Goal: Check status: Check status

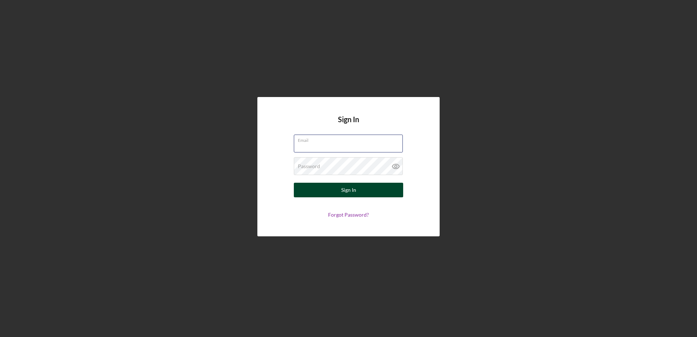
type input "[EMAIL_ADDRESS][DOMAIN_NAME]"
click at [327, 188] on button "Sign In" at bounding box center [348, 190] width 109 height 15
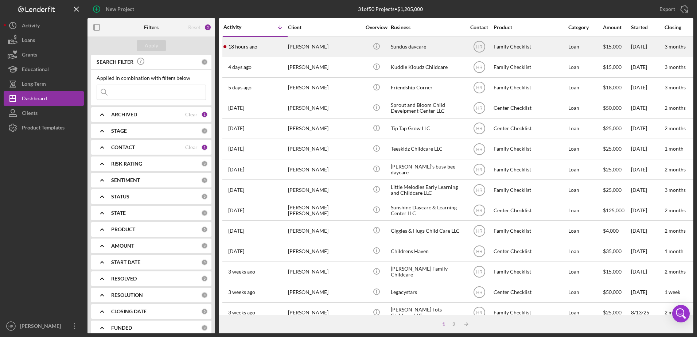
click at [336, 45] on div "[PERSON_NAME]" at bounding box center [324, 46] width 73 height 19
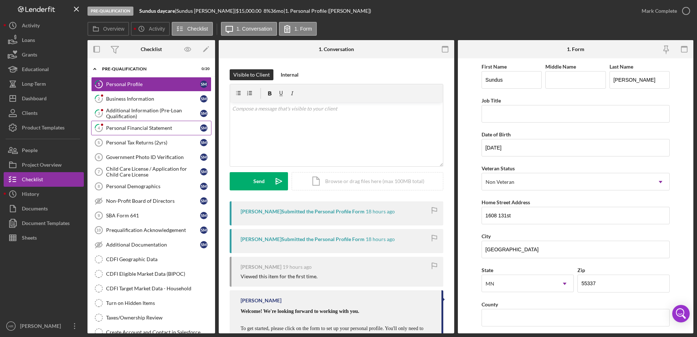
click at [151, 132] on link "4 Personal Financial Statement S M" at bounding box center [151, 128] width 120 height 15
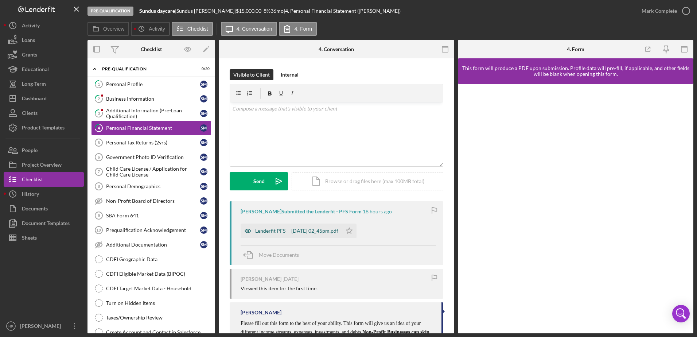
click at [289, 234] on div "Lenderfit PFS -- [DATE] 02_45pm.pdf" at bounding box center [296, 231] width 83 height 6
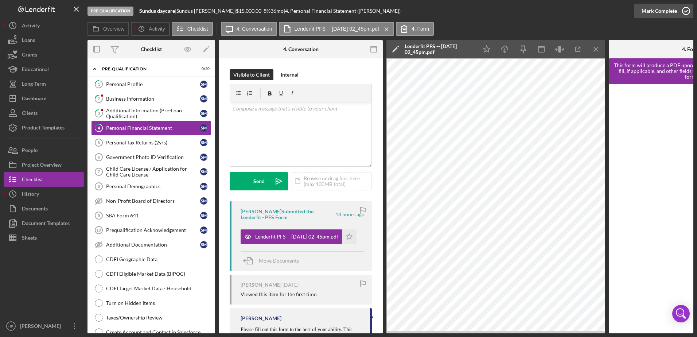
click at [685, 11] on icon "button" at bounding box center [685, 11] width 18 height 18
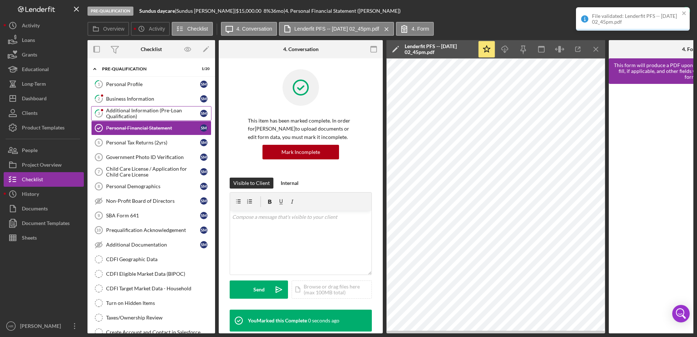
click at [142, 117] on div "Additional Information (Pre-Loan Qualification)" at bounding box center [153, 113] width 94 height 12
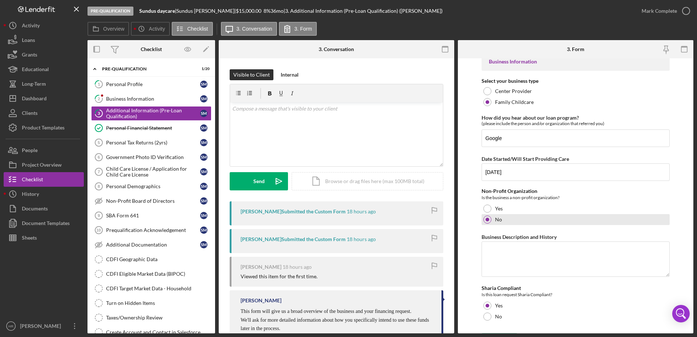
scroll to position [25, 0]
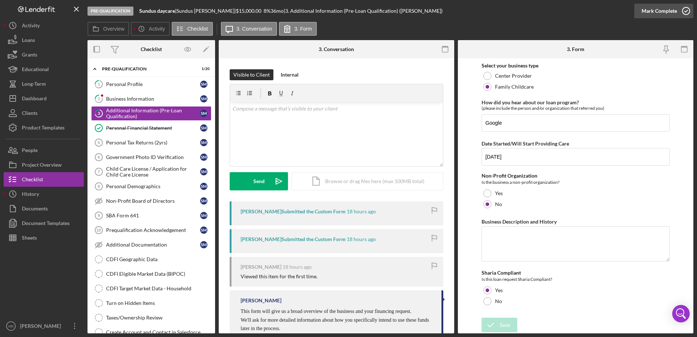
click at [688, 10] on icon "button" at bounding box center [685, 11] width 18 height 18
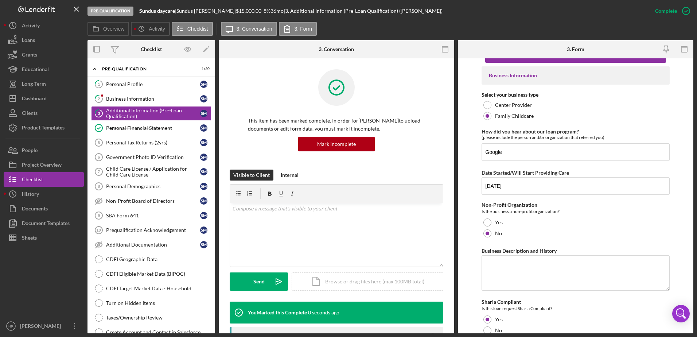
scroll to position [54, 0]
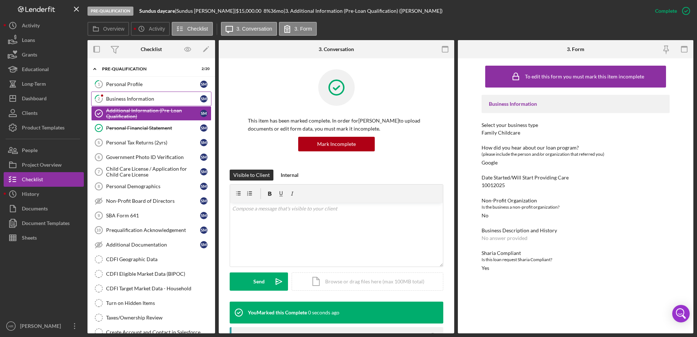
click at [140, 101] on div "Business Information" at bounding box center [153, 99] width 94 height 6
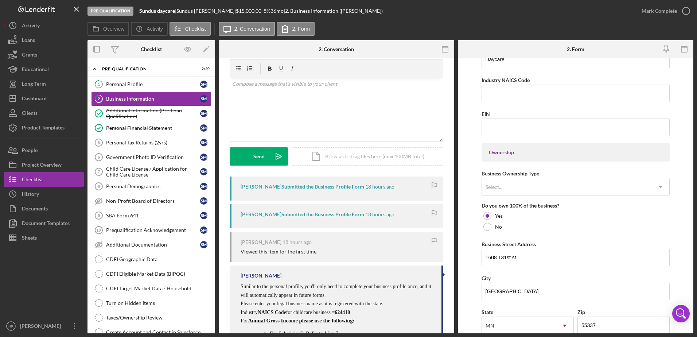
scroll to position [73, 0]
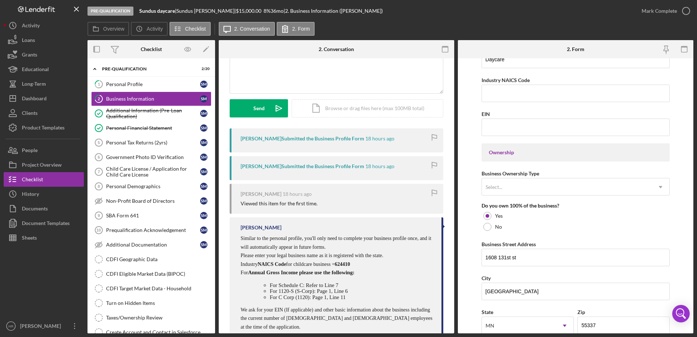
click at [350, 263] on span "624410" at bounding box center [341, 263] width 15 height 5
copy span "624410"
click at [515, 94] on input "Industry NAICS Code" at bounding box center [575, 93] width 188 height 17
paste input "624410"
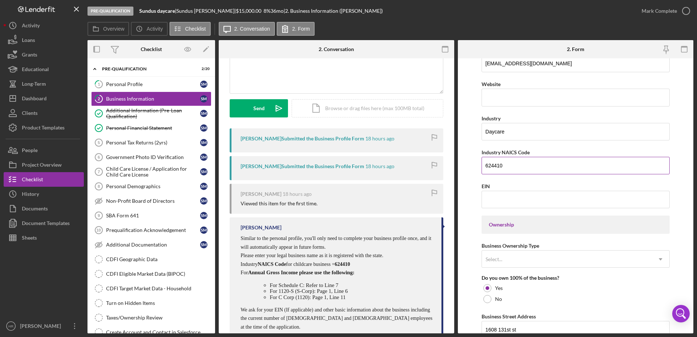
scroll to position [182, 0]
type input "624410"
drag, startPoint x: 522, startPoint y: 133, endPoint x: 455, endPoint y: 133, distance: 67.4
click at [455, 133] on div "Overview Internal Workflow Stage Pre-Qualification Icon/Dropdown Arrow Archive …" at bounding box center [389, 186] width 605 height 293
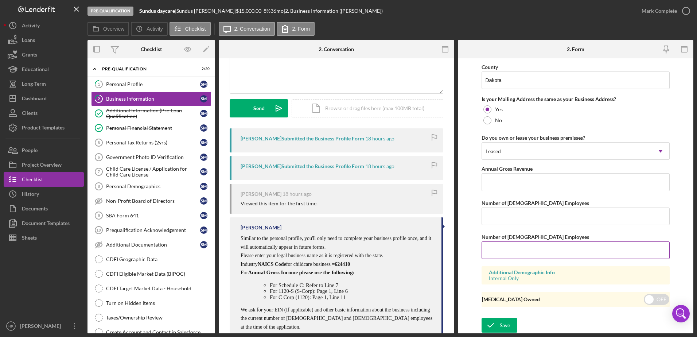
scroll to position [534, 0]
type input "Child Care"
click at [691, 11] on icon "button" at bounding box center [685, 11] width 18 height 18
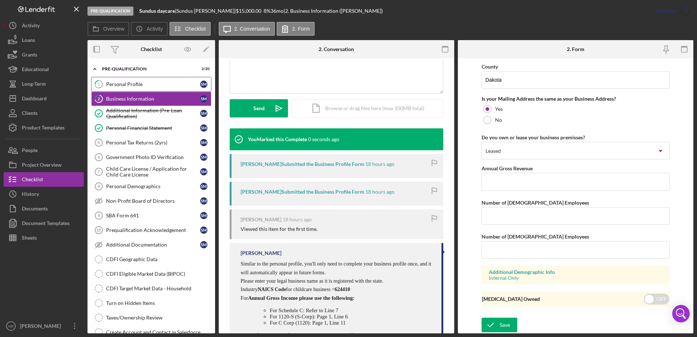
scroll to position [275, 0]
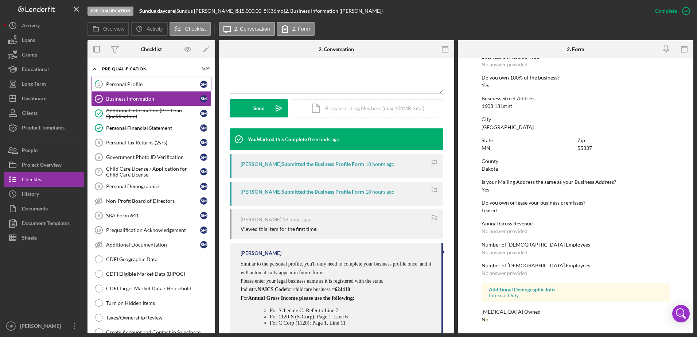
click at [137, 89] on link "1 Personal Profile S M" at bounding box center [151, 84] width 120 height 15
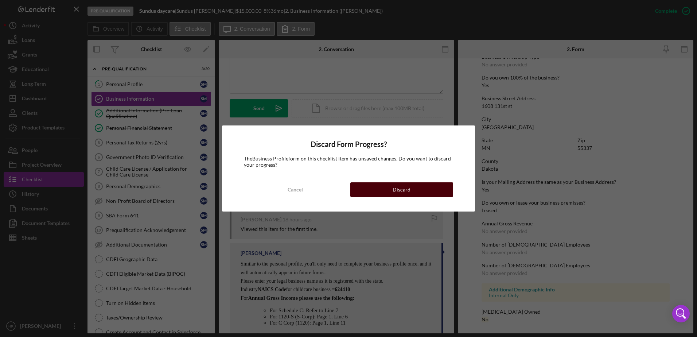
click at [417, 187] on button "Discard" at bounding box center [401, 189] width 103 height 15
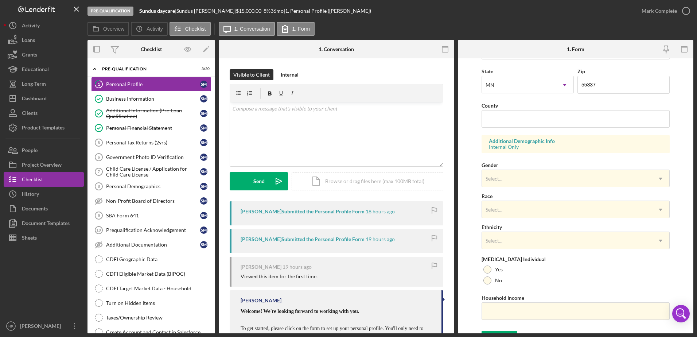
scroll to position [212, 0]
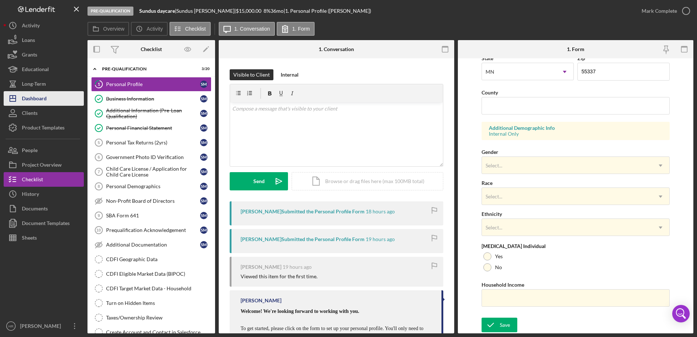
click at [33, 102] on div "Dashboard" at bounding box center [34, 99] width 25 height 16
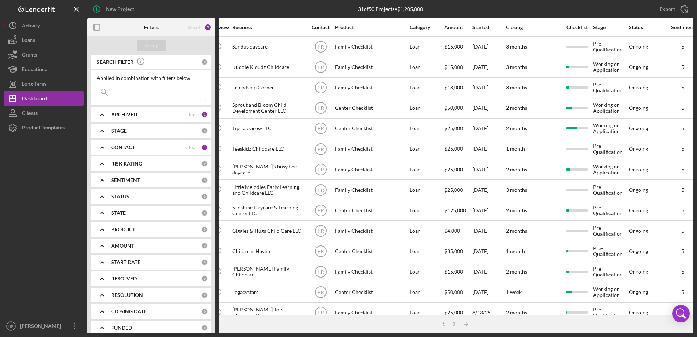
scroll to position [0, 158]
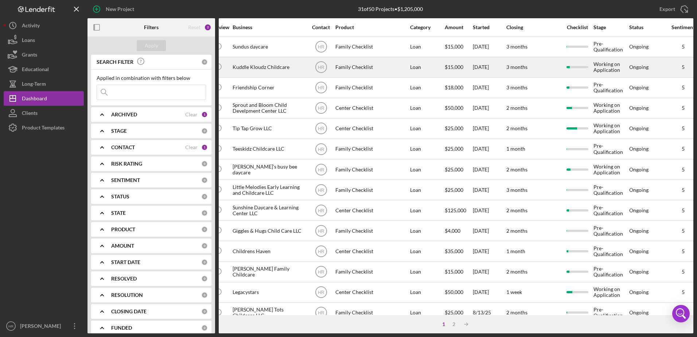
click at [352, 65] on div "Family Checklist" at bounding box center [371, 67] width 73 height 19
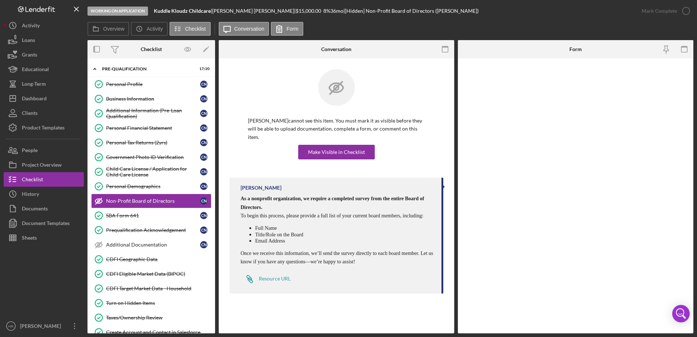
scroll to position [5, 0]
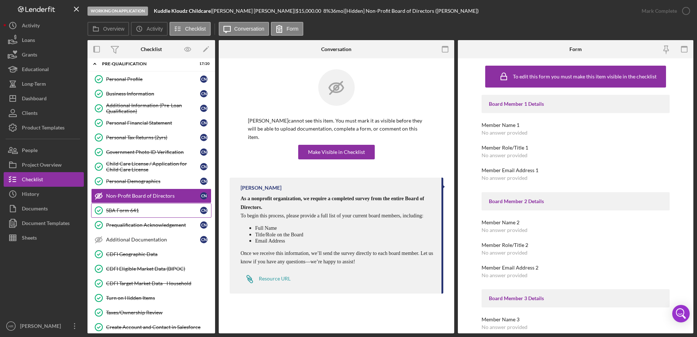
click at [114, 214] on link "SBA Form 641 SBA Form 641 C N" at bounding box center [151, 210] width 120 height 15
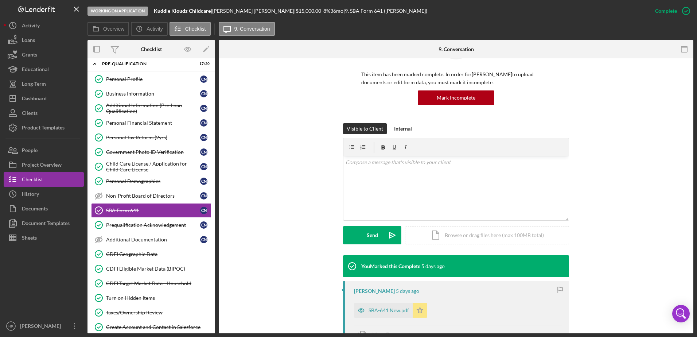
scroll to position [109, 0]
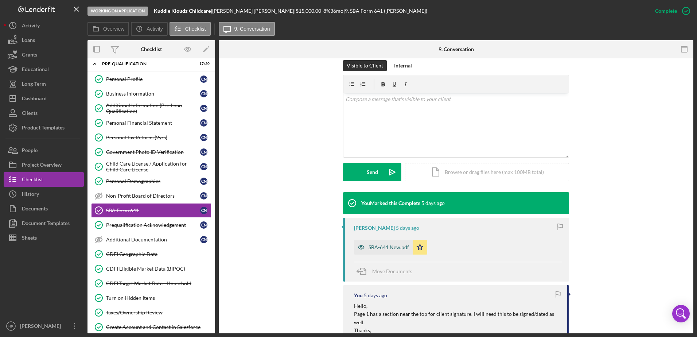
click at [385, 252] on div "SBA-641 New.pdf" at bounding box center [383, 247] width 59 height 15
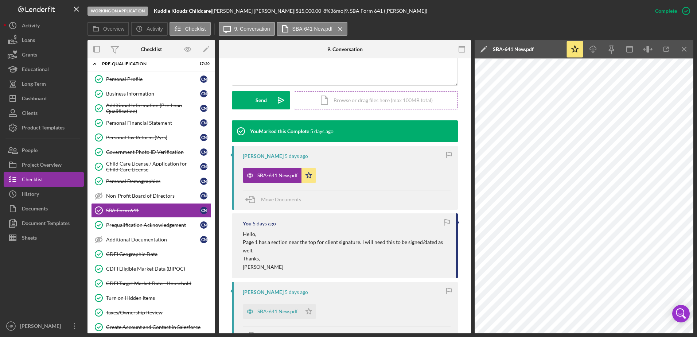
scroll to position [0, 0]
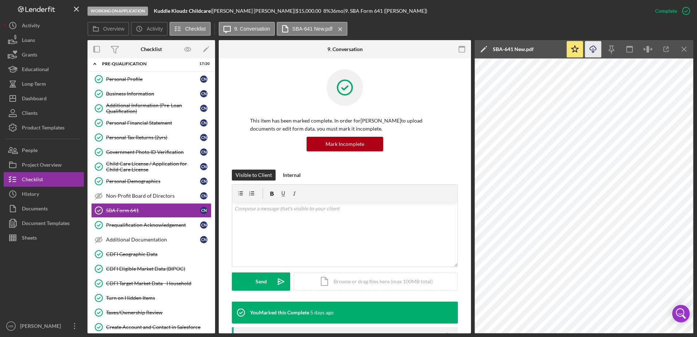
click at [597, 50] on icon "Icon/Download" at bounding box center [593, 49] width 16 height 16
drag, startPoint x: 215, startPoint y: 9, endPoint x: 251, endPoint y: 13, distance: 35.6
click at [251, 13] on div "Kuddle Kloudz Childcare | [PERSON_NAME] | $15,000.00 8 % 36 mo | 9. SBA Form 64…" at bounding box center [290, 11] width 273 height 6
copy div "| [PERSON_NAME]"
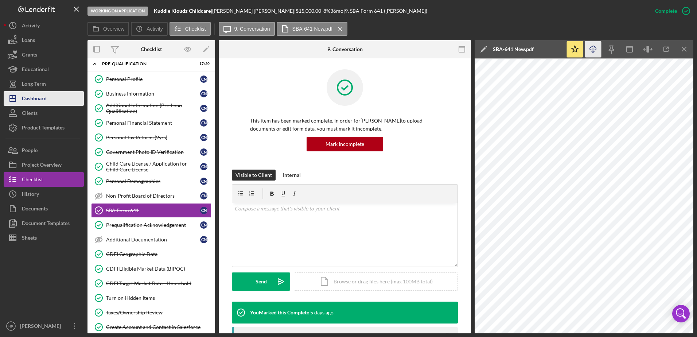
click at [42, 91] on div "Dashboard" at bounding box center [34, 99] width 25 height 16
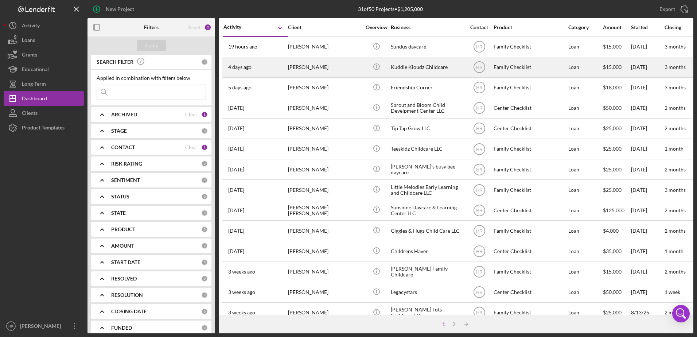
click at [410, 67] on div "Kuddle Kloudz Childcare" at bounding box center [427, 67] width 73 height 19
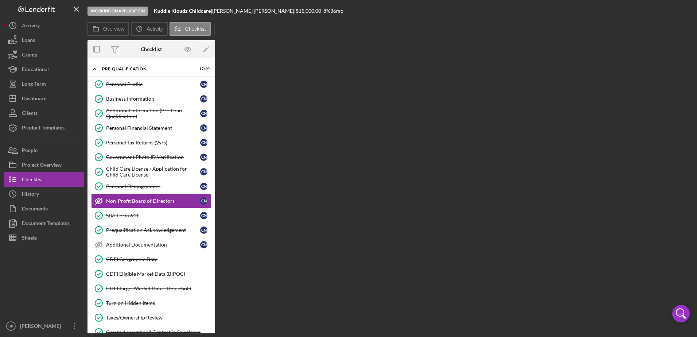
scroll to position [5, 0]
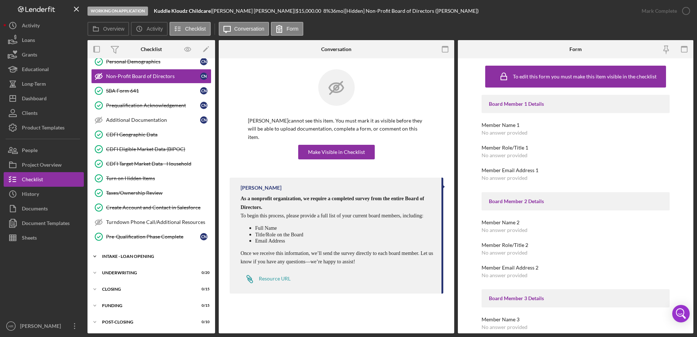
click at [154, 255] on div "INTAKE - LOAN OPENING" at bounding box center [154, 256] width 104 height 4
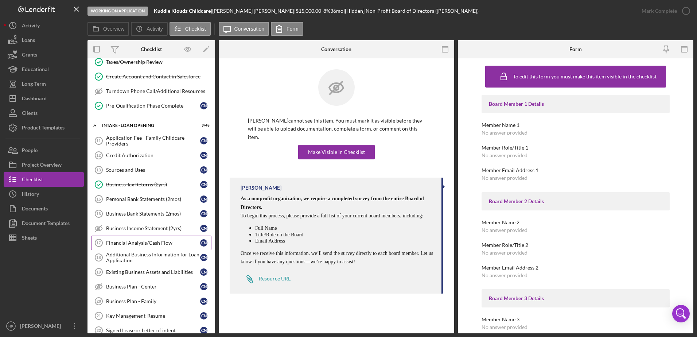
scroll to position [197, 0]
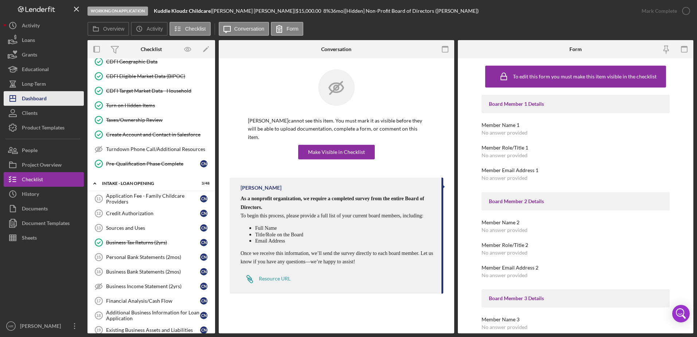
click at [28, 98] on div "Dashboard" at bounding box center [34, 99] width 25 height 16
